Goal: Find specific page/section: Locate a particular part of the current website

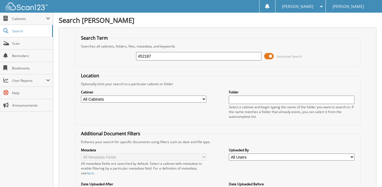
type input "452187"
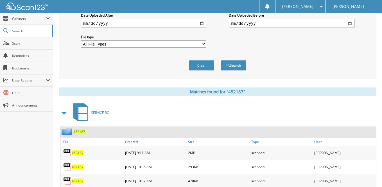
scroll to position [182, 0]
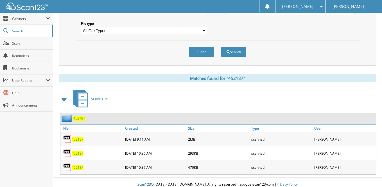
click at [78, 137] on span "452187" at bounding box center [78, 139] width 12 height 5
click at [238, 151] on div "293KB" at bounding box center [218, 153] width 63 height 11
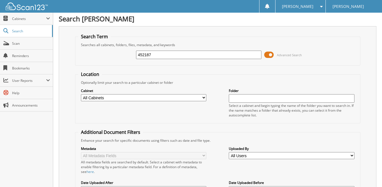
scroll to position [0, 0]
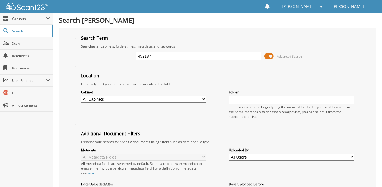
drag, startPoint x: 158, startPoint y: 55, endPoint x: 123, endPoint y: 55, distance: 35.1
click at [125, 53] on div "452187 Advanced Search" at bounding box center [217, 56] width 279 height 15
type input "453968"
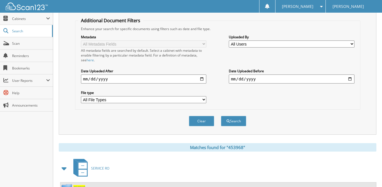
scroll to position [154, 0]
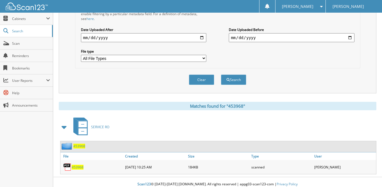
click at [79, 165] on span "453968" at bounding box center [78, 167] width 12 height 5
